Goal: Information Seeking & Learning: Learn about a topic

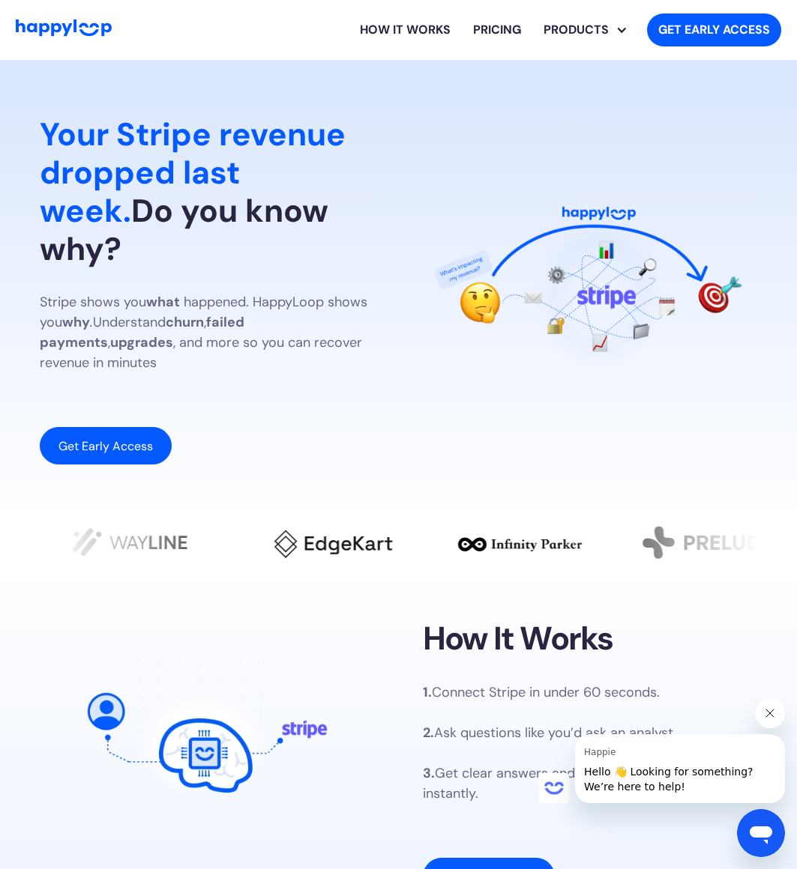
click at [225, 235] on h1 "Your Stripe revenue dropped last week. Do you know why?" at bounding box center [207, 191] width 334 height 153
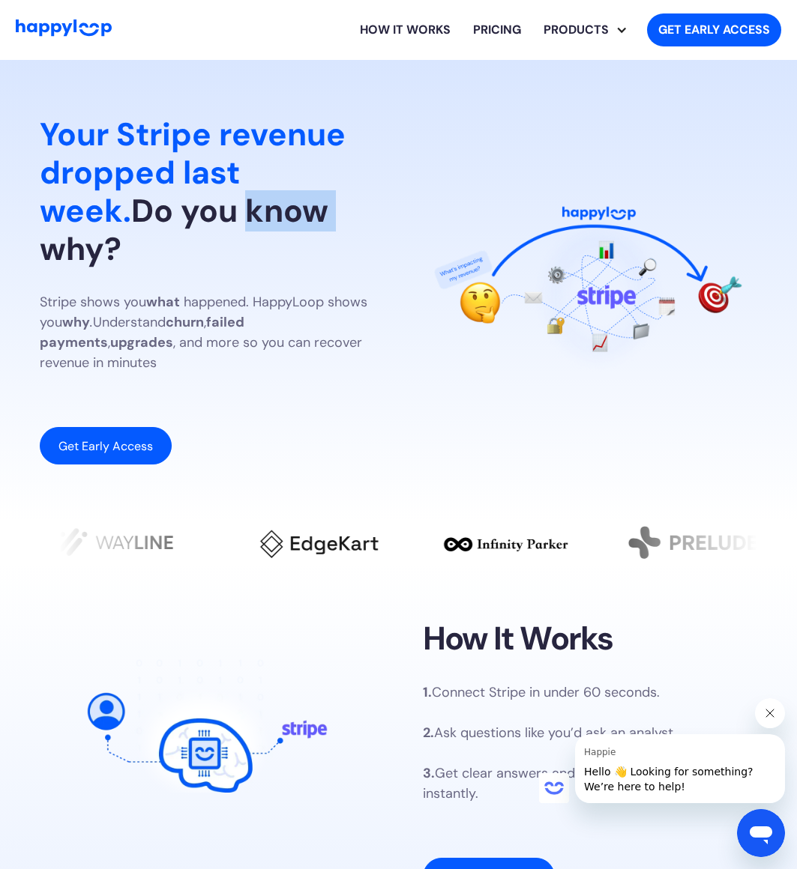
click at [225, 235] on h1 "Your Stripe revenue dropped last week. Do you know why?" at bounding box center [207, 191] width 334 height 153
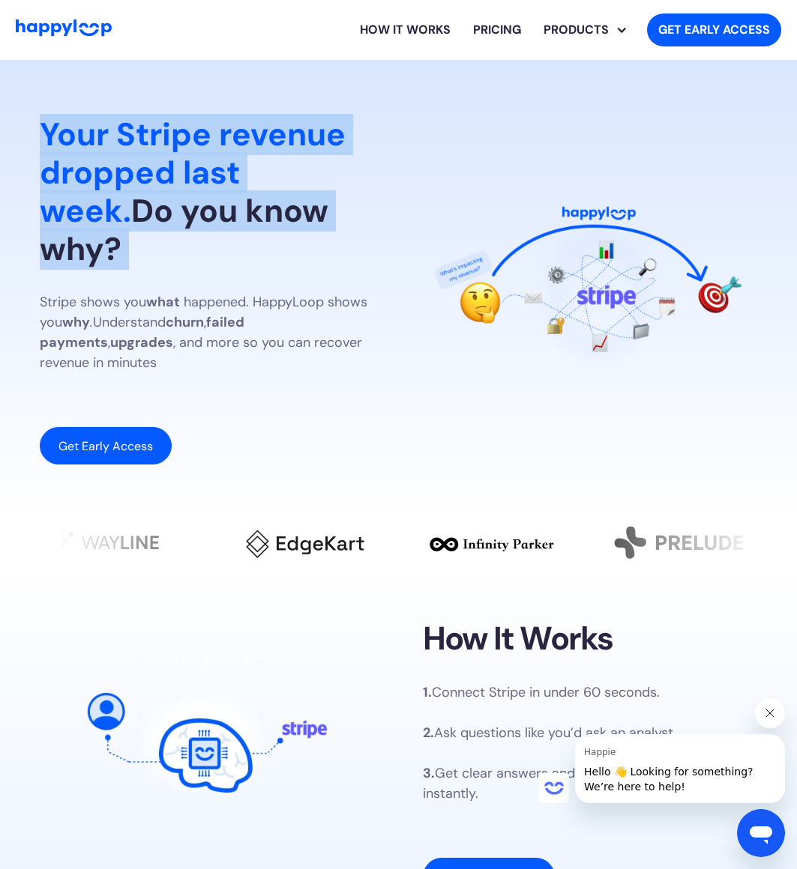
click at [225, 235] on h1 "Your Stripe revenue dropped last week. Do you know why?" at bounding box center [207, 191] width 334 height 153
click at [308, 233] on h1 "Your Stripe revenue dropped last week. Do you know why?" at bounding box center [207, 191] width 334 height 153
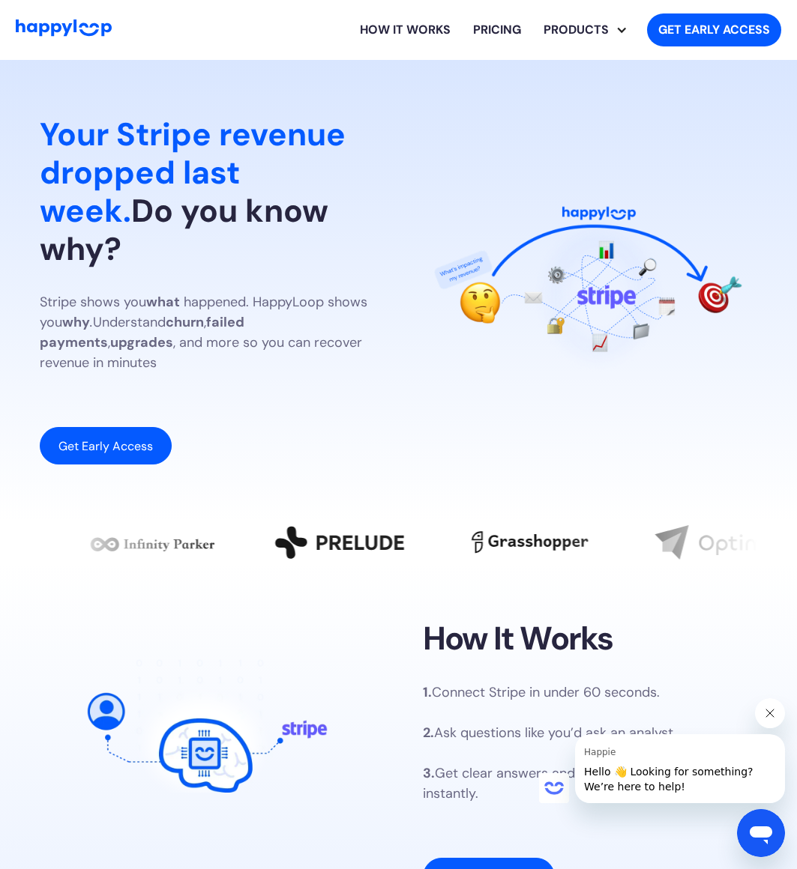
click at [223, 313] on strong "failed payments" at bounding box center [142, 332] width 205 height 38
click at [244, 324] on p "Stripe shows you what happened. HappyLoop shows you why . Understand churn , fa…" at bounding box center [207, 332] width 334 height 81
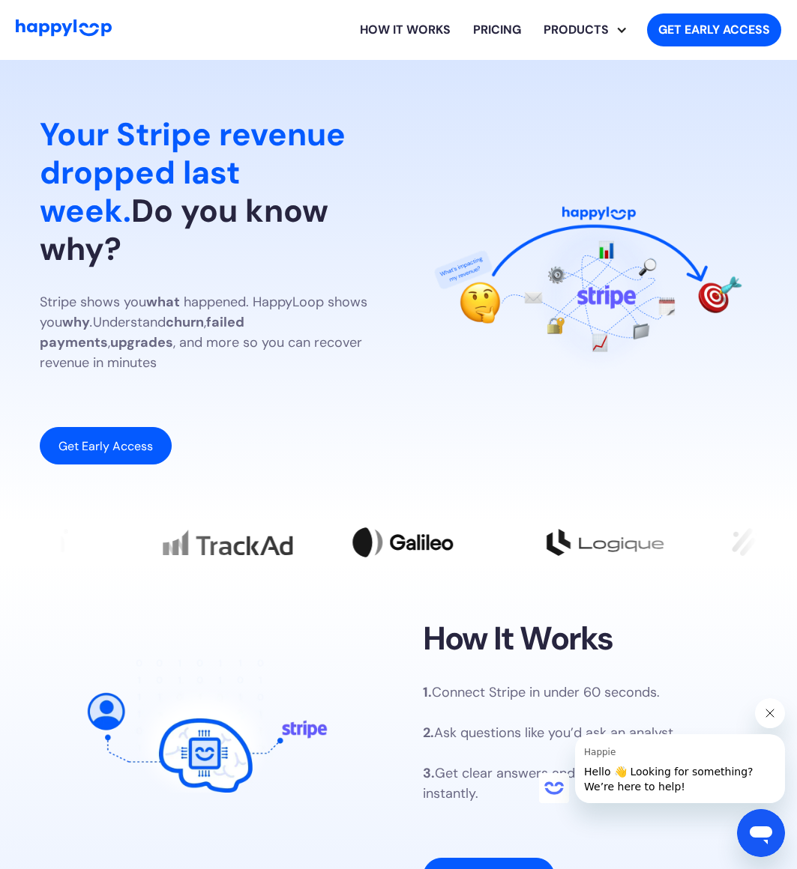
click at [220, 139] on span "Your Stripe revenue dropped last week." at bounding box center [193, 173] width 306 height 118
